Goal: Task Accomplishment & Management: Complete application form

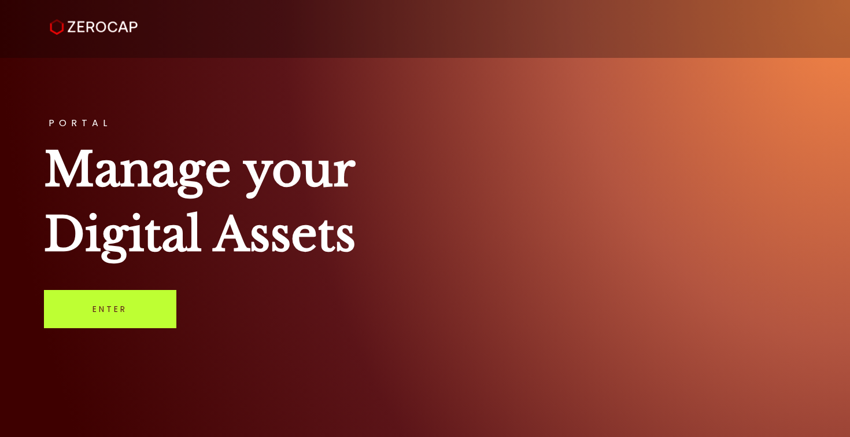
click at [123, 313] on link "Enter" at bounding box center [110, 309] width 132 height 38
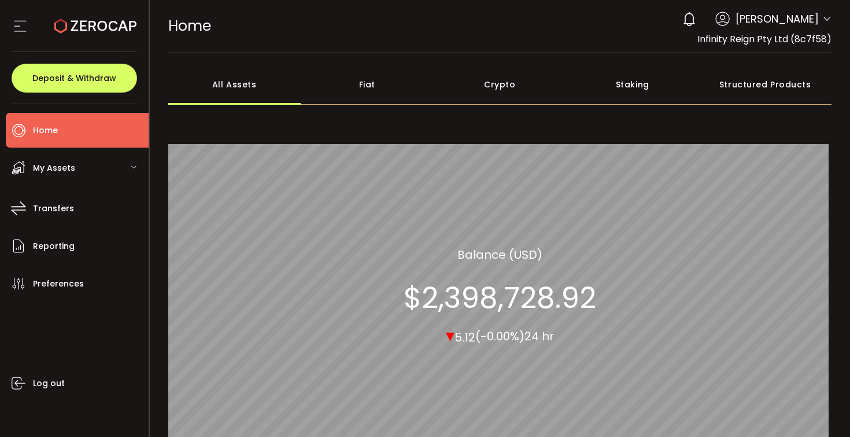
click at [822, 22] on icon at bounding box center [826, 18] width 9 height 9
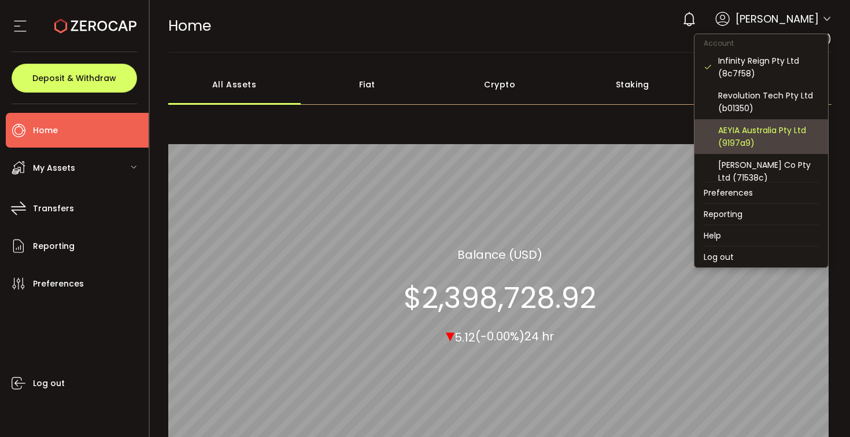
click at [767, 133] on div "AEYIA Australia Pty Ltd (9197a9)" at bounding box center [768, 136] width 101 height 25
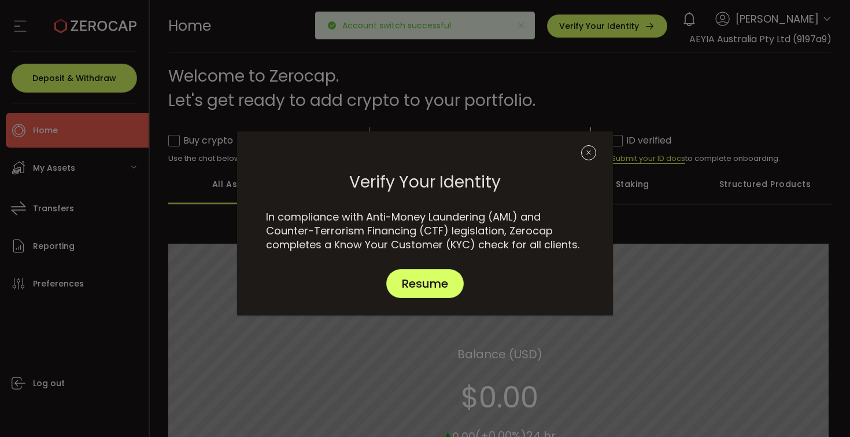
click at [826, 18] on div "Verify Your Identity In compliance with Anti-Money Laundering (AML) and Counter…" at bounding box center [425, 218] width 850 height 437
click at [435, 289] on span "Resume" at bounding box center [425, 284] width 46 height 12
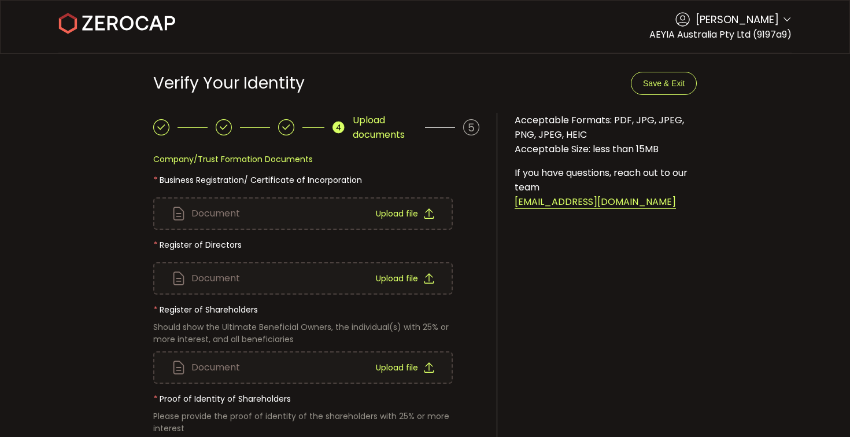
click at [782, 22] on icon at bounding box center [786, 19] width 9 height 9
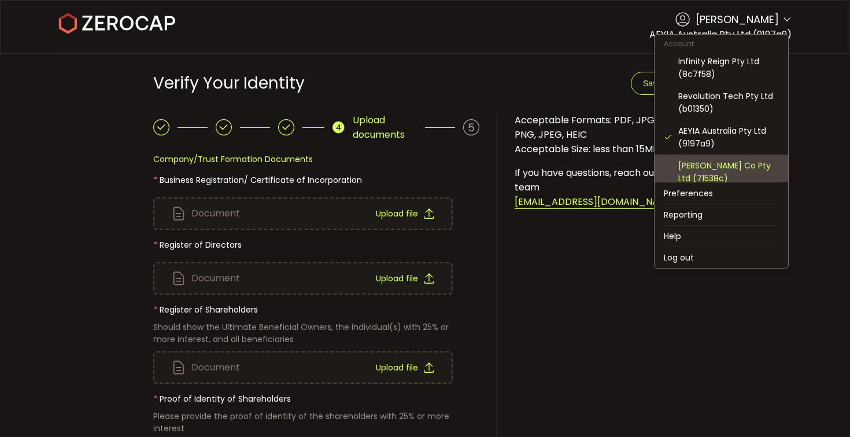
click at [751, 172] on div "Candace Co Pty Ltd (71538c)" at bounding box center [728, 171] width 101 height 25
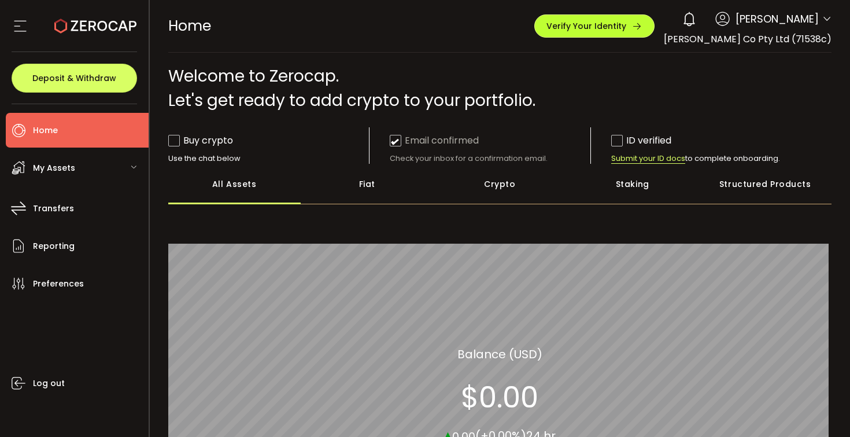
click at [626, 25] on span "Verify Your Identity" at bounding box center [587, 26] width 80 height 8
